Goal: Navigation & Orientation: Find specific page/section

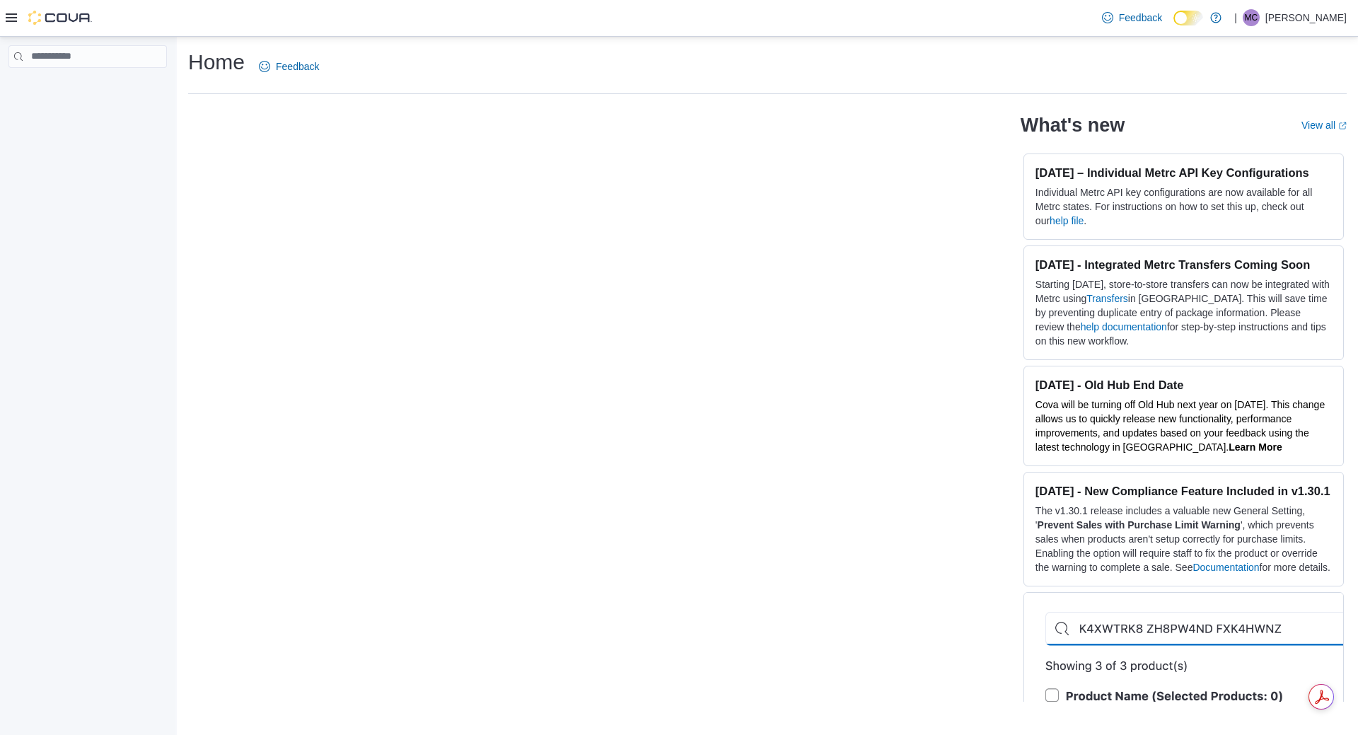
click at [13, 12] on icon at bounding box center [11, 17] width 11 height 11
